Goal: Entertainment & Leisure: Consume media (video, audio)

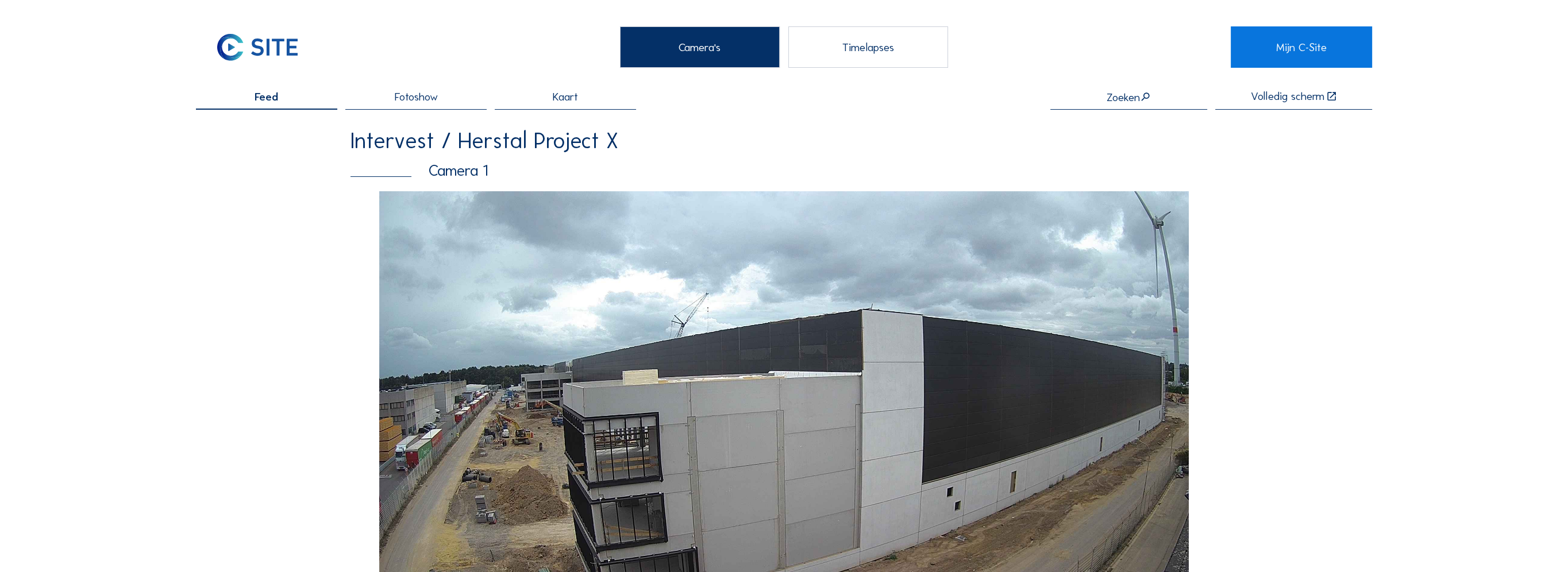
click at [905, 50] on div "Timelapses" at bounding box center [868, 47] width 159 height 41
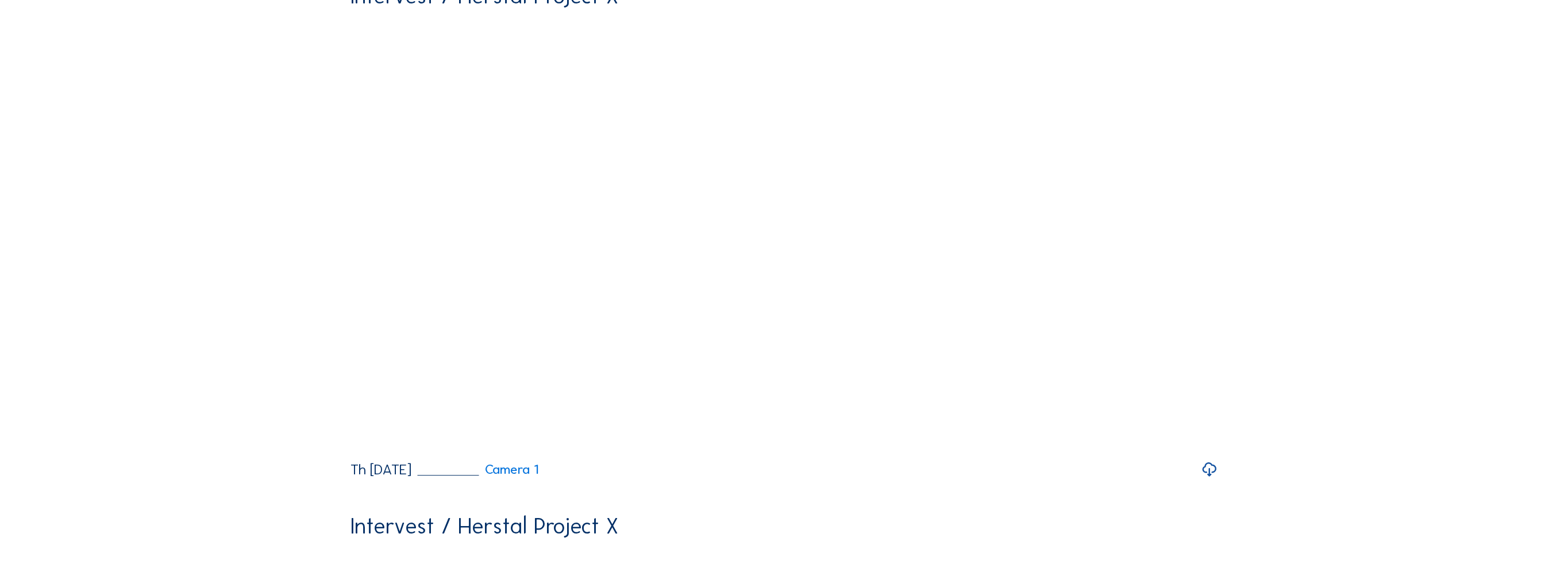
scroll to position [747, 0]
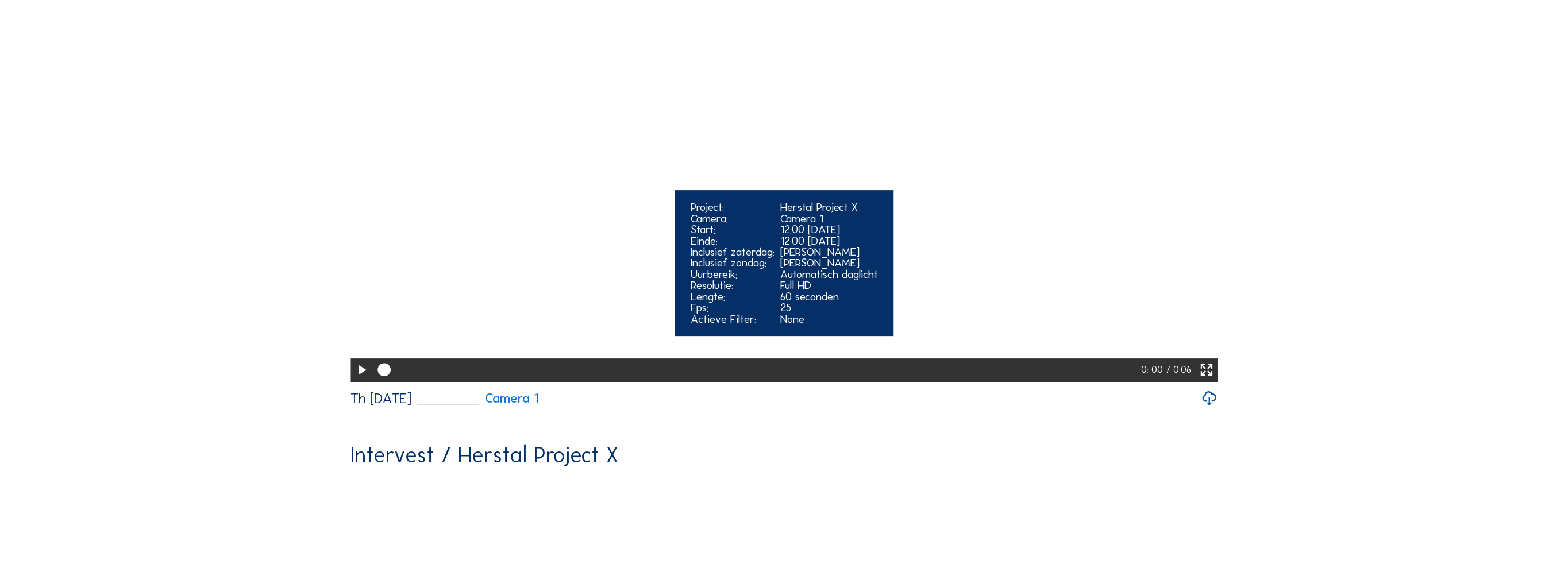
click at [359, 380] on icon at bounding box center [361, 370] width 15 height 19
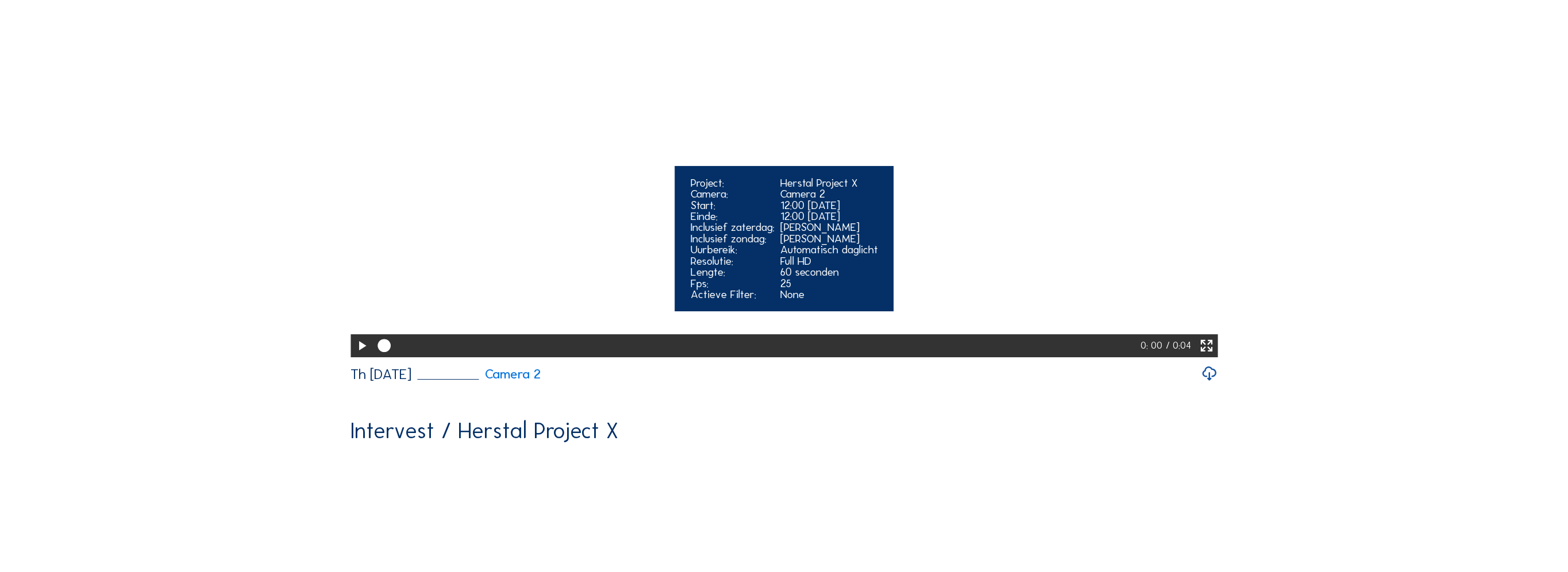
scroll to position [172, 0]
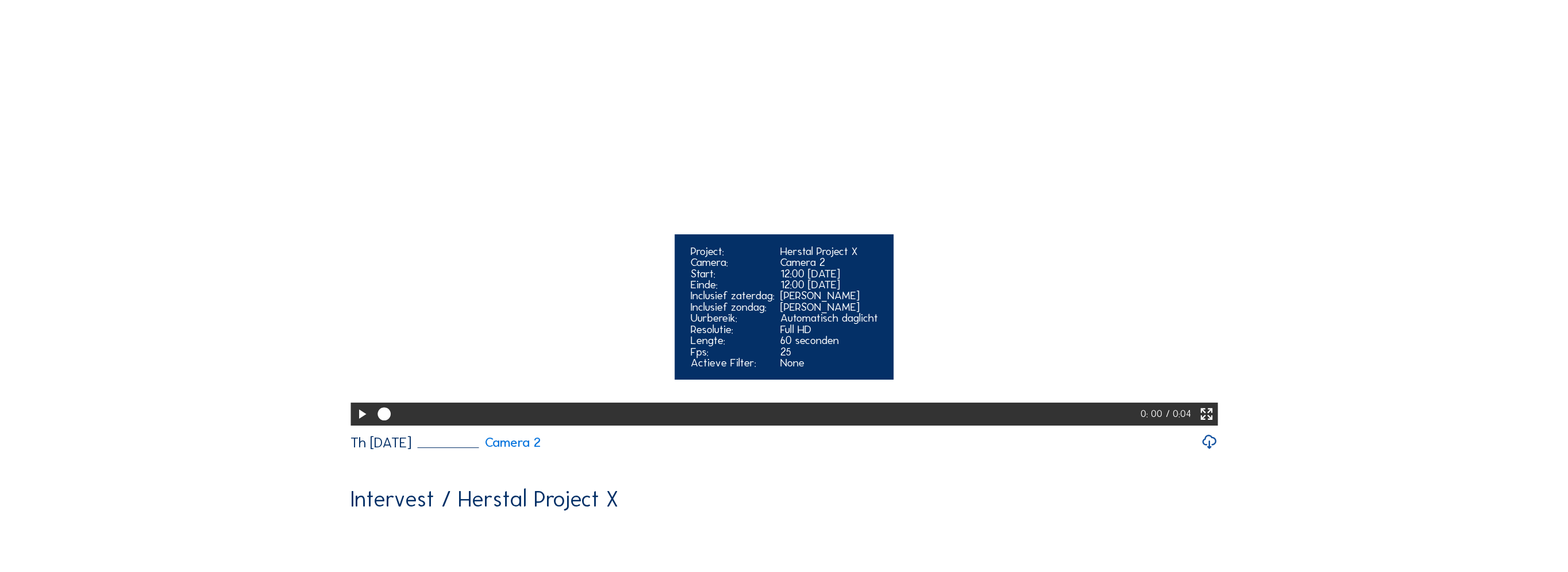
click at [359, 424] on icon at bounding box center [361, 414] width 15 height 19
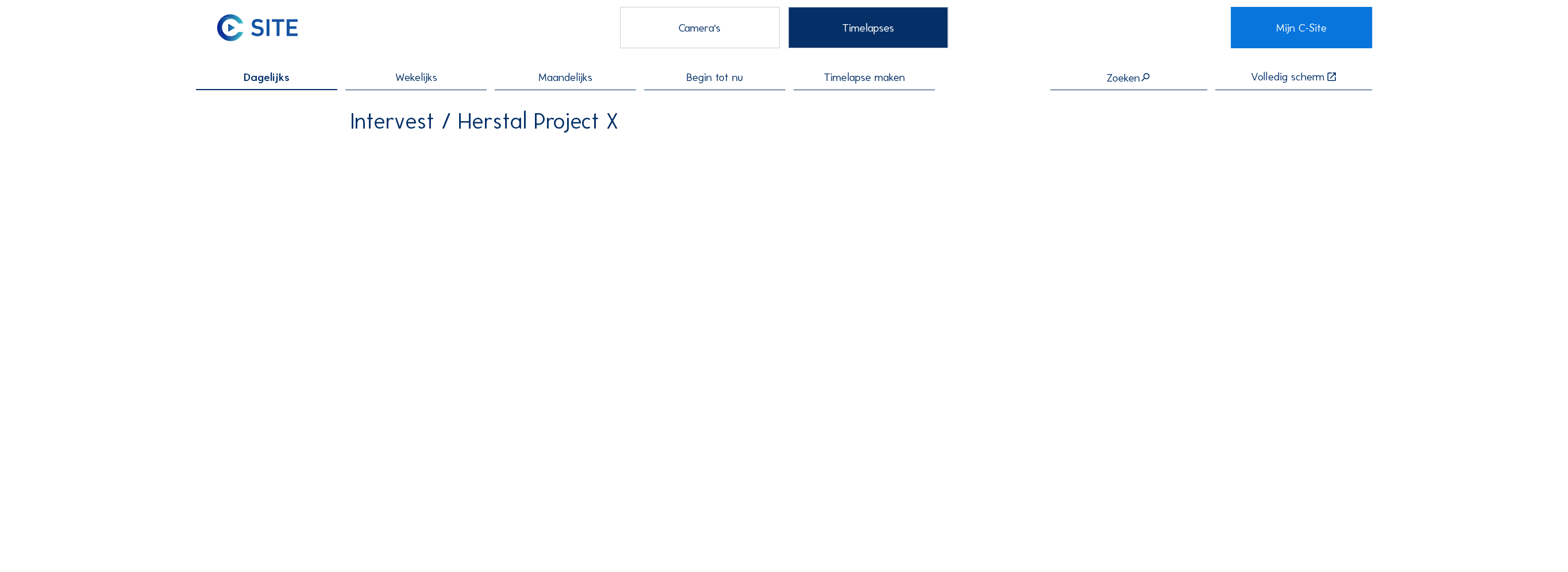
scroll to position [0, 0]
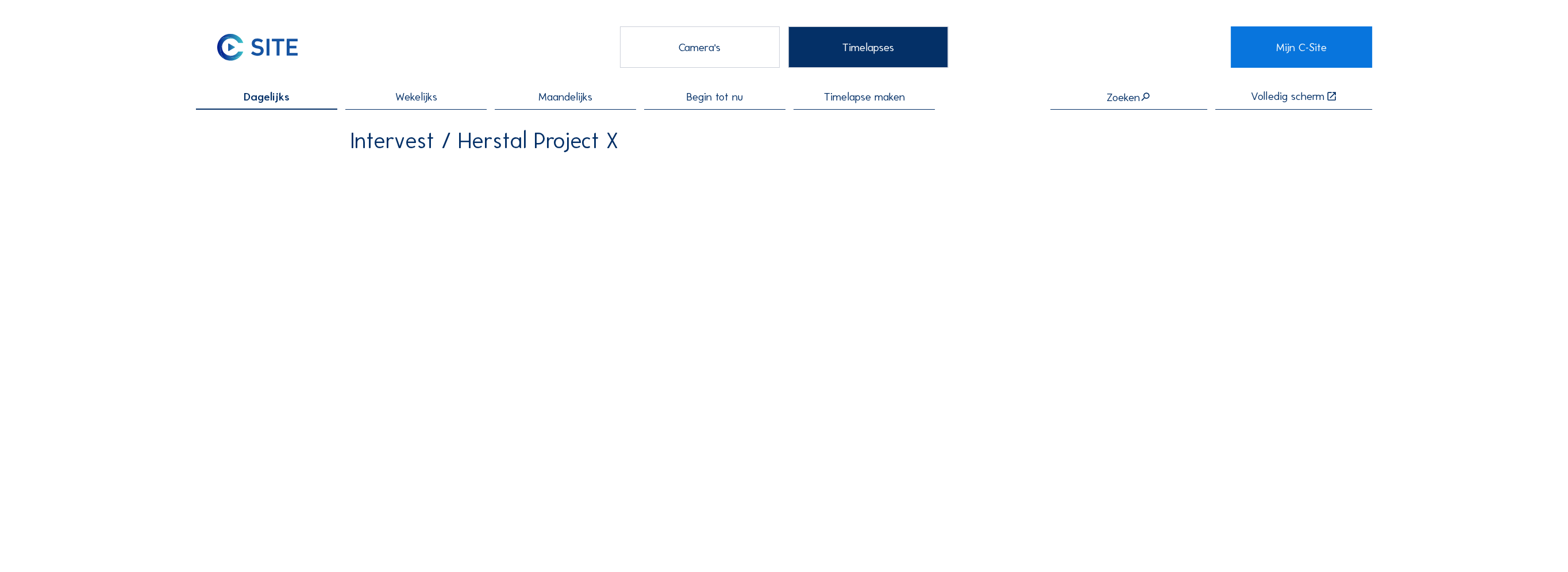
click at [435, 97] on span "Wekelijks" at bounding box center [415, 97] width 42 height 11
click at [710, 100] on span "Begin tot nu" at bounding box center [715, 97] width 57 height 11
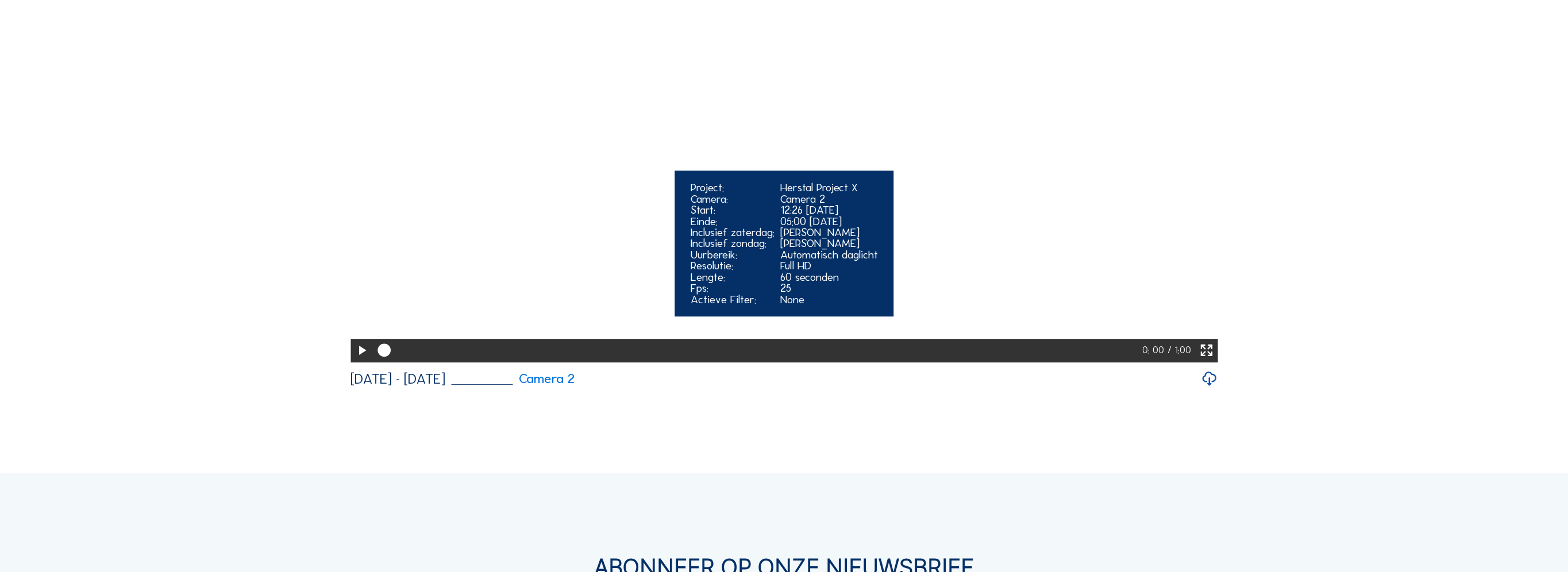
scroll to position [747, 0]
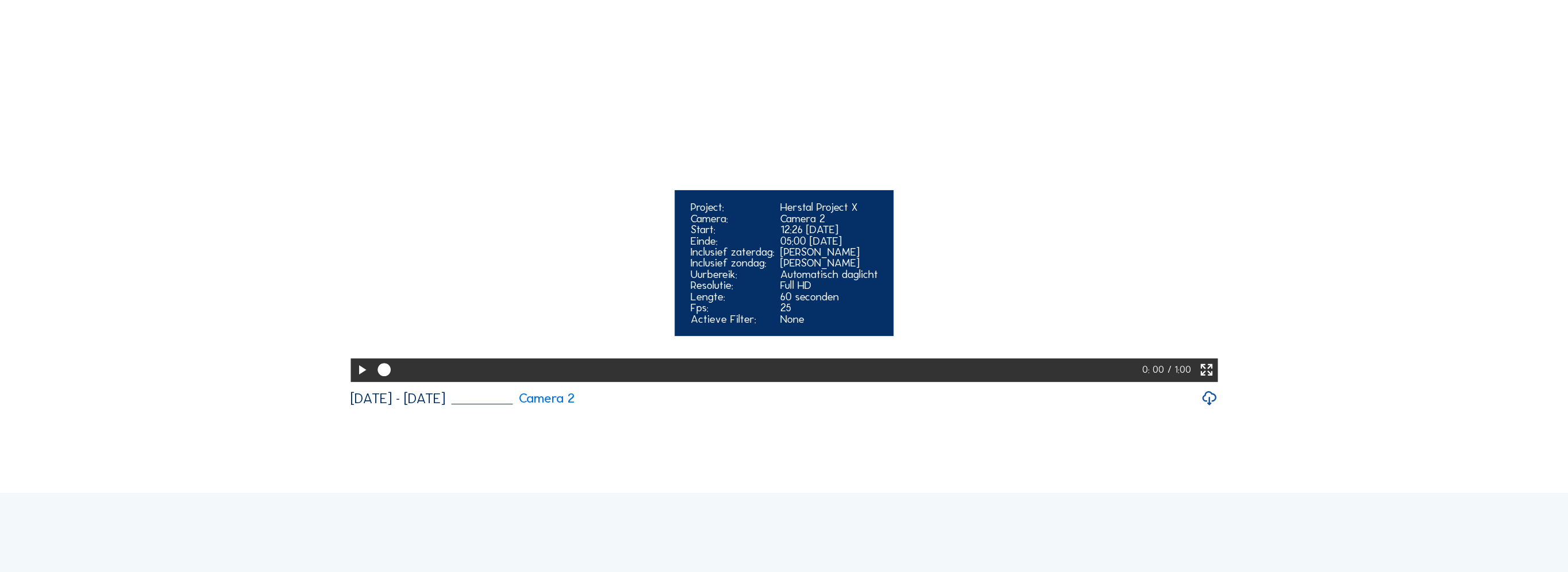
click at [357, 380] on icon at bounding box center [361, 370] width 15 height 19
